Goal: Go to known website: Go to known website

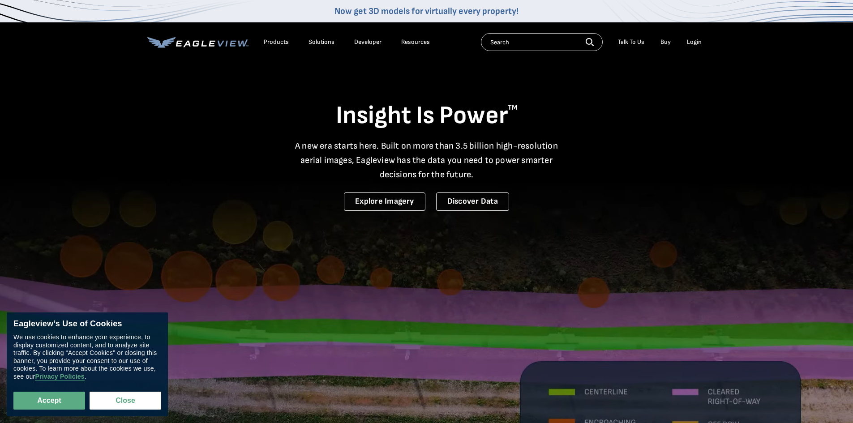
click at [688, 43] on div "Login" at bounding box center [694, 42] width 15 height 8
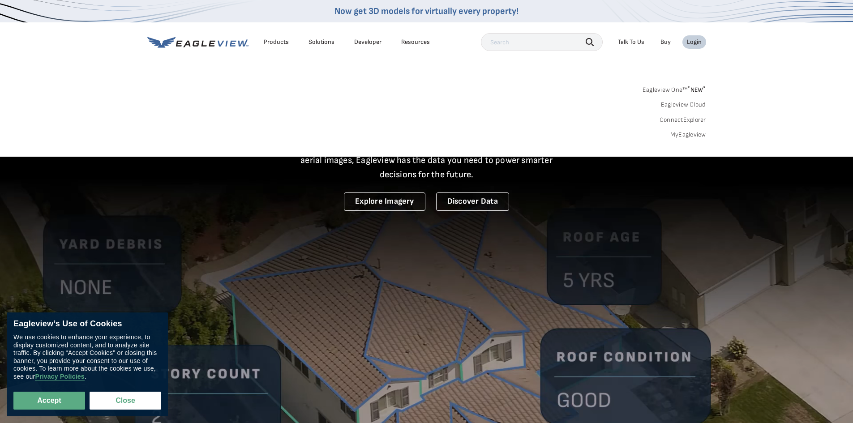
click at [694, 44] on div "Login" at bounding box center [694, 42] width 15 height 8
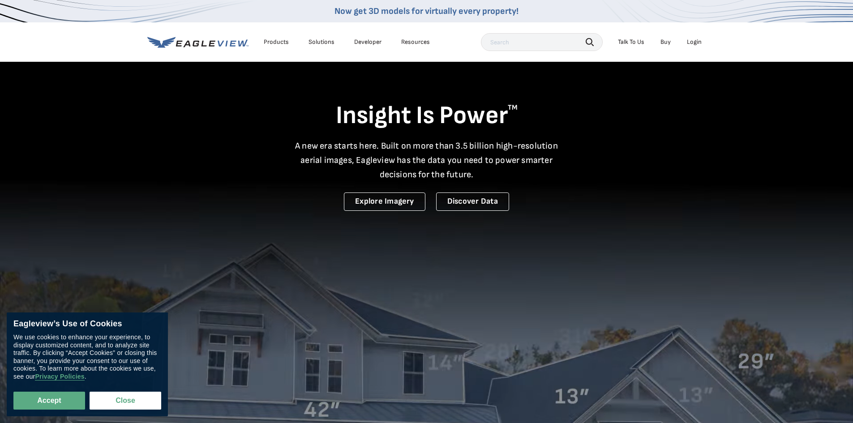
click at [696, 43] on div "Login" at bounding box center [694, 42] width 15 height 8
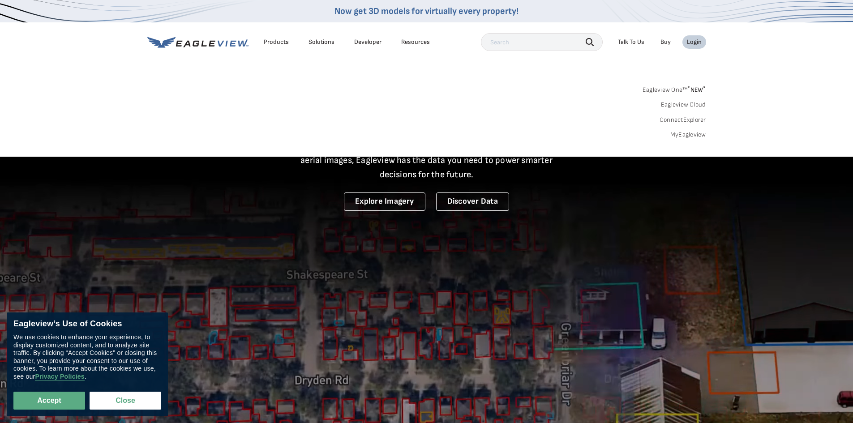
click at [676, 137] on link "MyEagleview" at bounding box center [688, 135] width 36 height 8
